Goal: Transaction & Acquisition: Purchase product/service

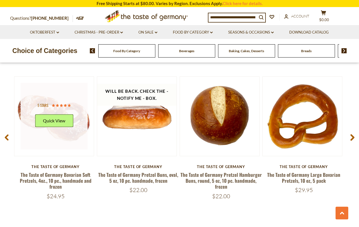
scroll to position [637, 0]
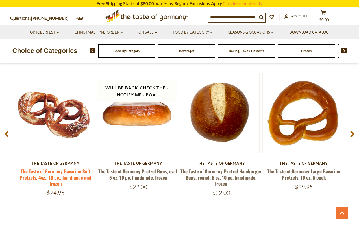
click at [75, 172] on link "The Taste of Germany Bavarian Soft Pretzels, 4oz., 10 pc., handmade and frozen" at bounding box center [56, 177] width 72 height 19
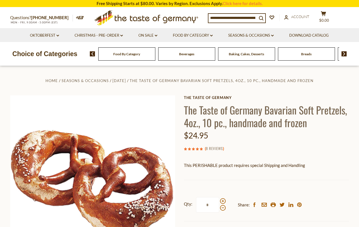
click at [219, 148] on link "8 Reviews" at bounding box center [214, 149] width 17 height 6
click at [214, 148] on link "8 Reviews" at bounding box center [214, 149] width 17 height 6
click at [209, 148] on link "8 Reviews" at bounding box center [214, 149] width 17 height 6
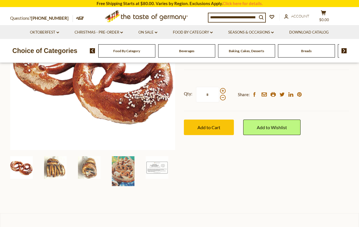
scroll to position [110, 0]
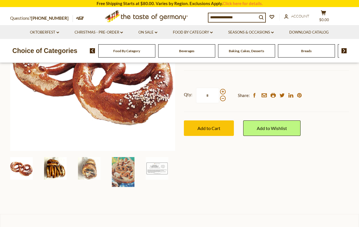
click at [55, 173] on img at bounding box center [55, 168] width 23 height 23
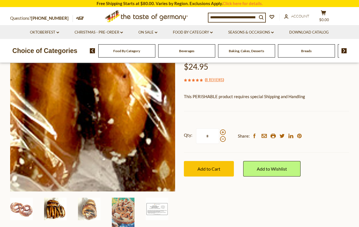
scroll to position [69, 0]
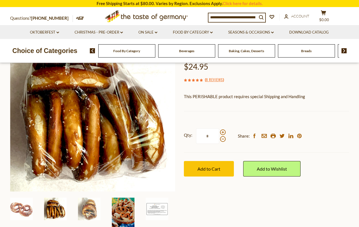
click at [128, 213] on img at bounding box center [123, 213] width 23 height 30
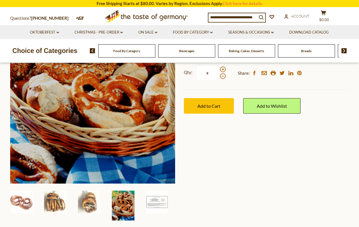
scroll to position [140, 0]
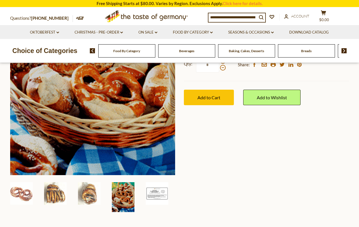
click at [155, 192] on img at bounding box center [157, 193] width 23 height 23
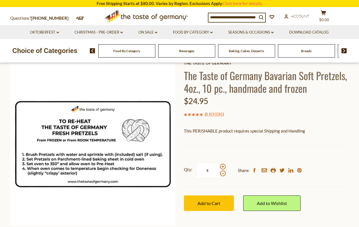
scroll to position [41, 0]
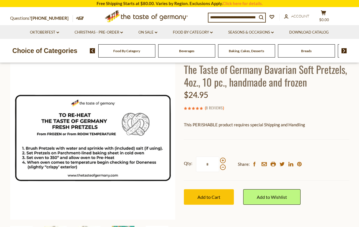
click at [216, 108] on link "8 Reviews" at bounding box center [214, 108] width 17 height 6
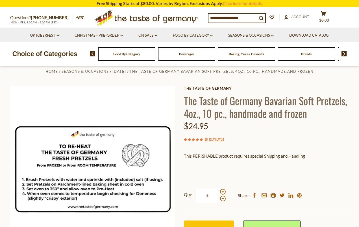
scroll to position [9, 0]
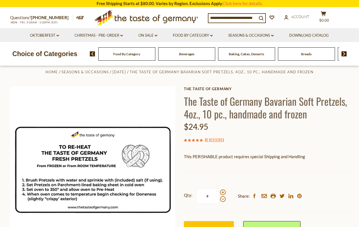
click at [244, 104] on h1 "The Taste of Germany Bavarian Soft Pretzels, 4oz., 10 pc., handmade and frozen" at bounding box center [266, 107] width 165 height 25
click at [208, 140] on link "8 Reviews" at bounding box center [214, 140] width 17 height 6
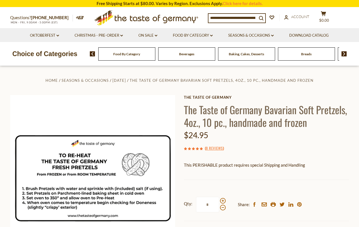
scroll to position [0, 0]
click at [214, 147] on link "8 Reviews" at bounding box center [214, 149] width 17 height 6
